Goal: Check status: Check status

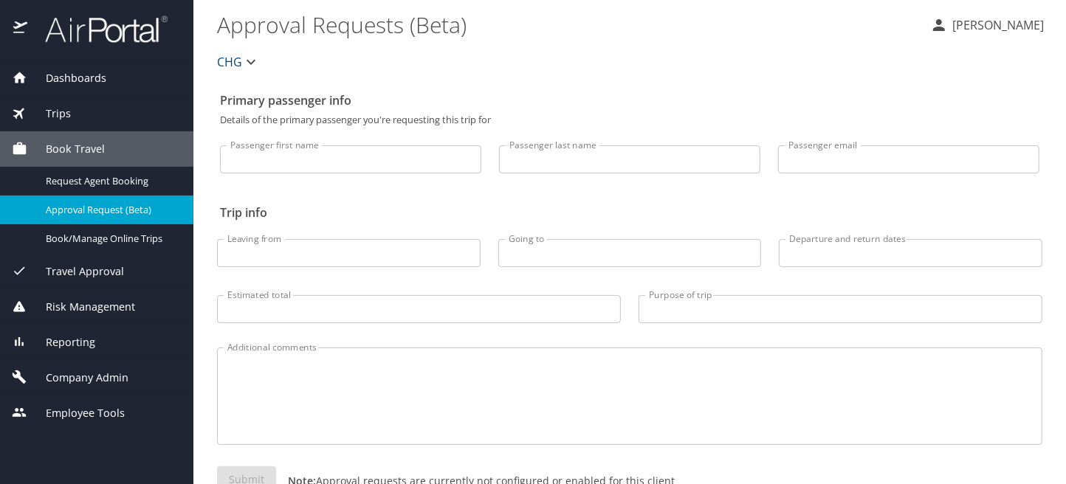
click at [87, 112] on div "Trips" at bounding box center [97, 114] width 170 height 16
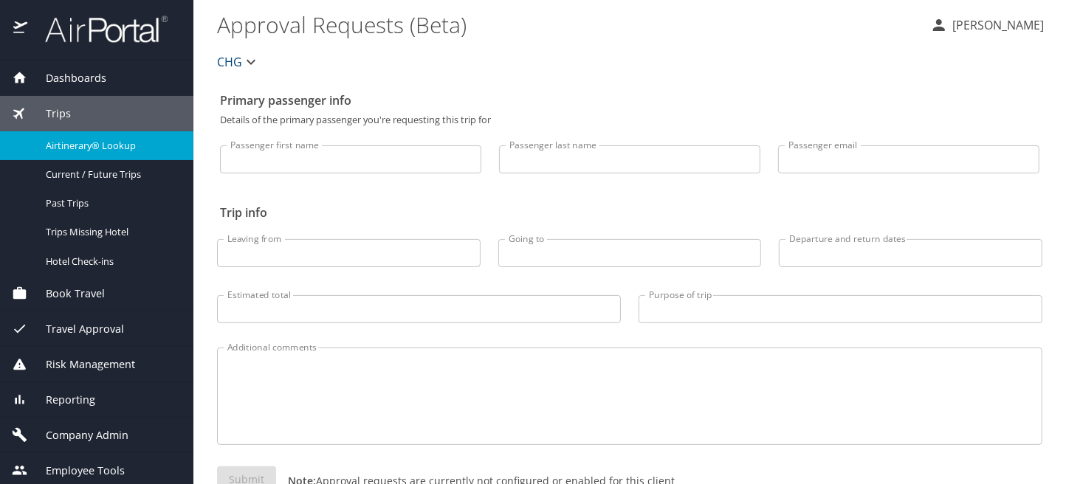
click at [80, 141] on span "Airtinerary® Lookup" at bounding box center [111, 146] width 130 height 14
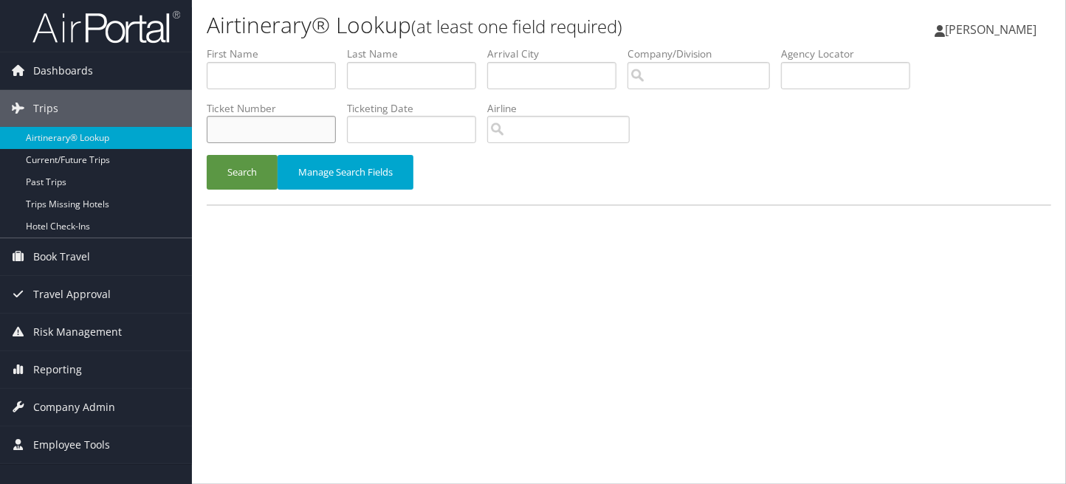
click at [239, 123] on input "text" at bounding box center [271, 129] width 129 height 27
paste input "0018999037773"
type input "0018999037773"
click at [234, 169] on button "Search" at bounding box center [242, 172] width 71 height 35
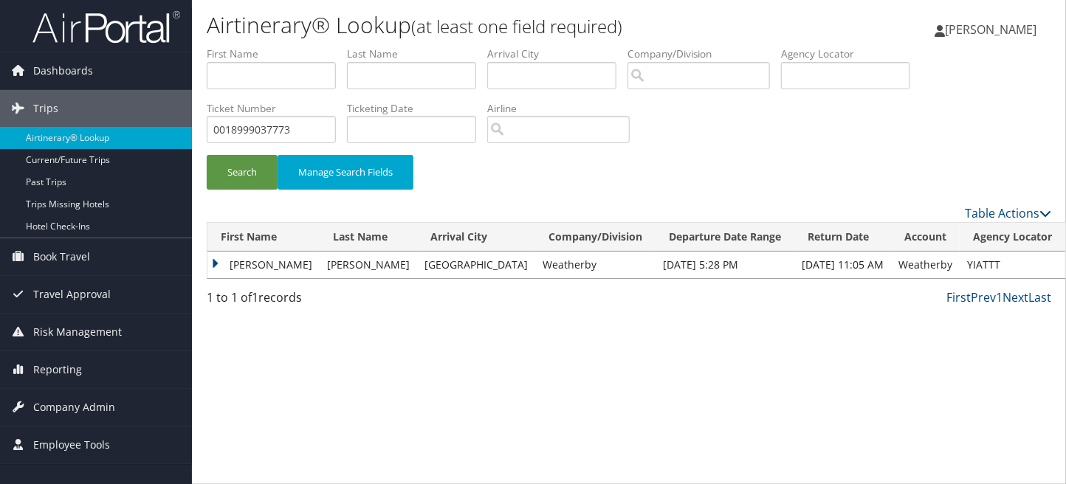
click at [216, 261] on td "Parth" at bounding box center [264, 265] width 112 height 27
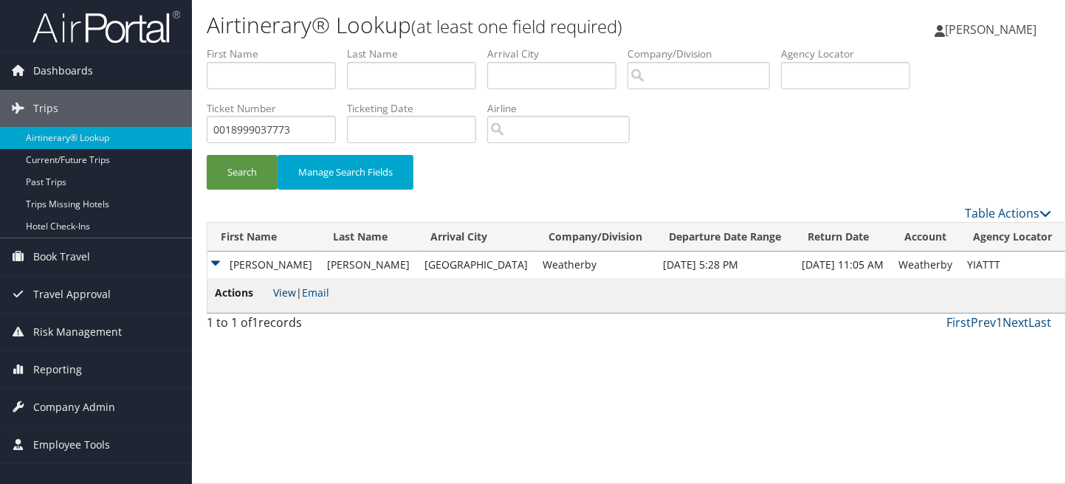
click at [279, 289] on link "View" at bounding box center [284, 293] width 23 height 14
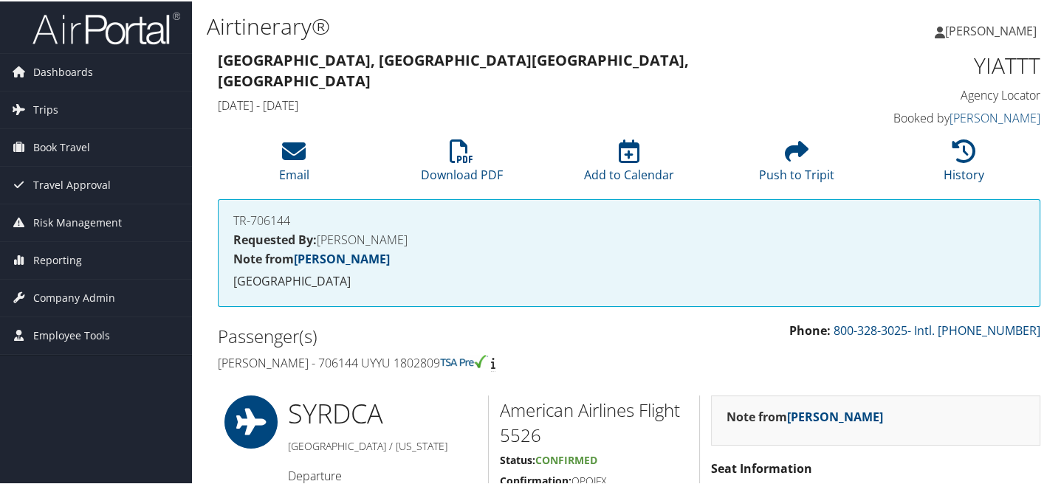
drag, startPoint x: 295, startPoint y: 220, endPoint x: 232, endPoint y: 221, distance: 63.5
click at [232, 221] on div "TR-706144 Requested By: [PERSON_NAME] Note from [PERSON_NAME][GEOGRAPHIC_DATA]" at bounding box center [629, 252] width 823 height 108
copy h4 "TR-706144"
